Goal: Task Accomplishment & Management: Use online tool/utility

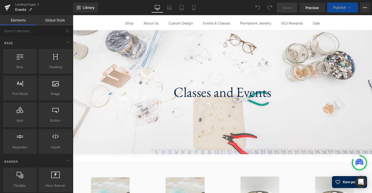
scroll to position [175, 0]
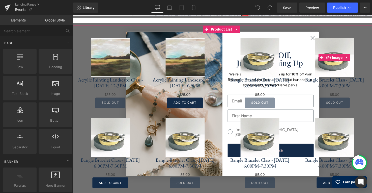
click at [315, 38] on div "Sale Off" at bounding box center [340, 58] width 66 height 40
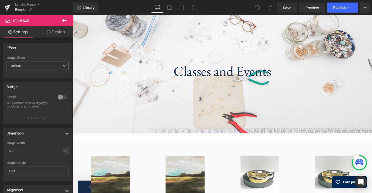
scroll to position [40, 0]
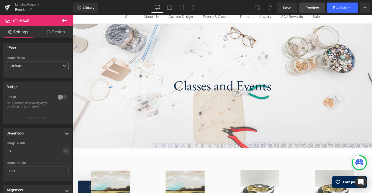
click at [315, 8] on span "Preview" at bounding box center [313, 7] width 14 height 5
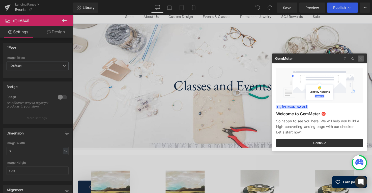
click at [361, 59] on img at bounding box center [361, 59] width 6 height 6
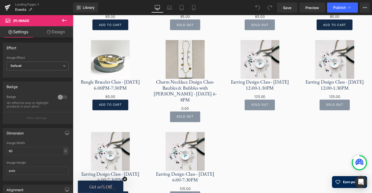
scroll to position [375, 0]
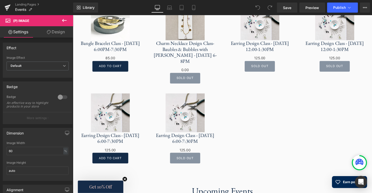
click at [53, 32] on link "Design" at bounding box center [56, 31] width 37 height 11
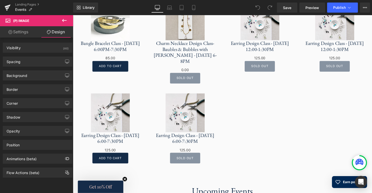
click at [26, 33] on link "Settings" at bounding box center [18, 31] width 37 height 11
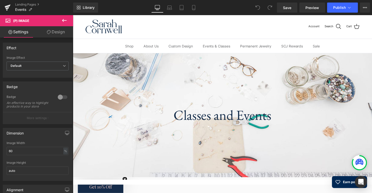
scroll to position [0, 0]
